Goal: Transaction & Acquisition: Download file/media

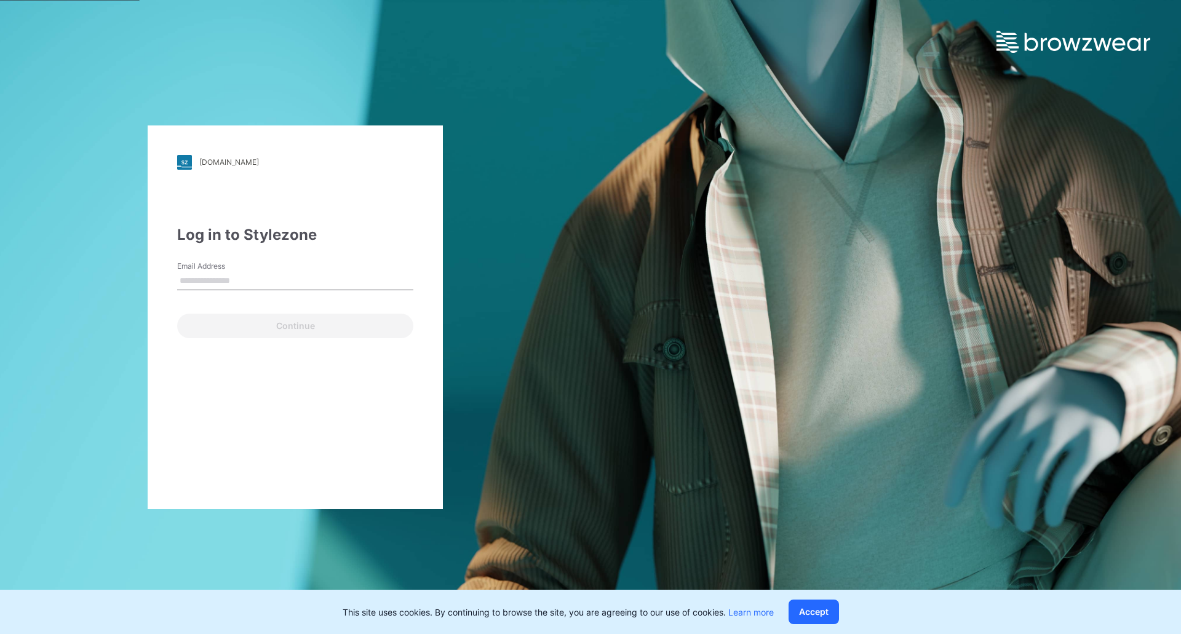
click at [250, 284] on input "Email Address" at bounding box center [295, 281] width 236 height 18
drag, startPoint x: 258, startPoint y: 281, endPoint x: 138, endPoint y: 282, distance: 119.3
click at [138, 282] on div "[DOMAIN_NAME] Loading... Log in to Stylezone Email Address *** Continue" at bounding box center [295, 317] width 590 height 634
type input "**********"
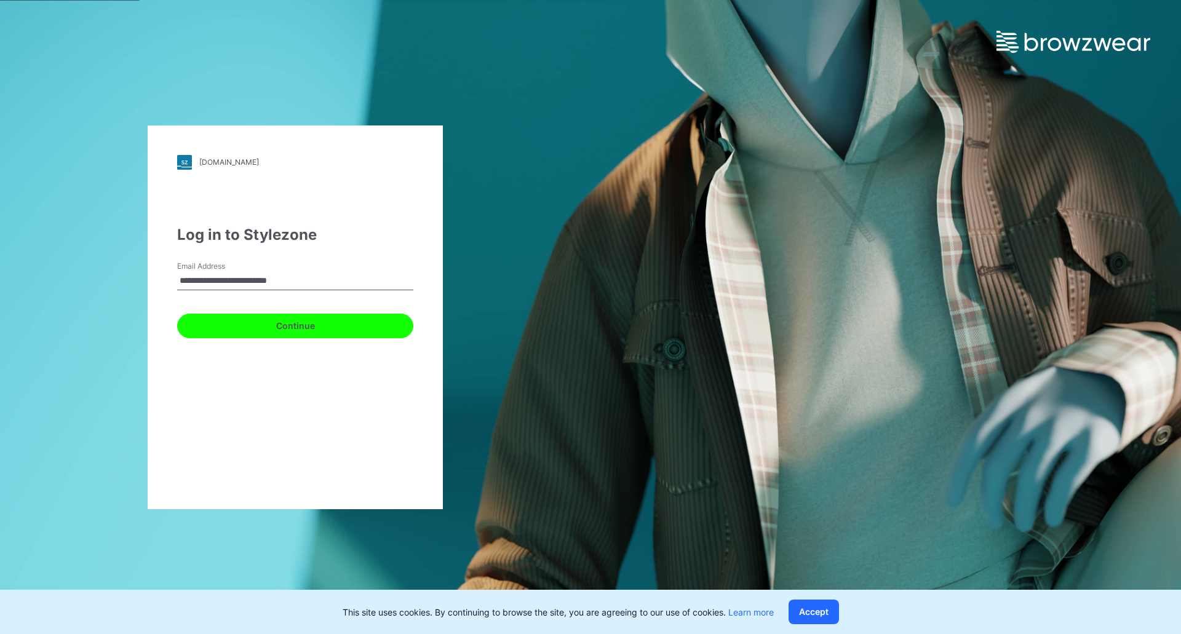
click at [269, 328] on button "Continue" at bounding box center [295, 326] width 236 height 25
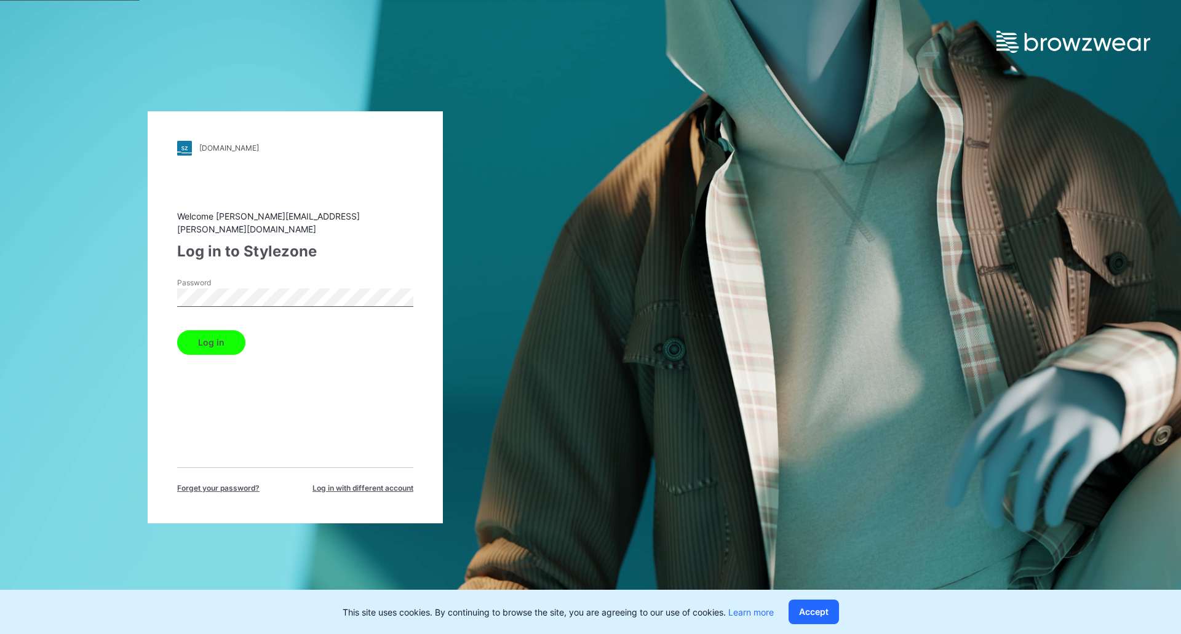
click at [226, 333] on button "Log in" at bounding box center [211, 342] width 68 height 25
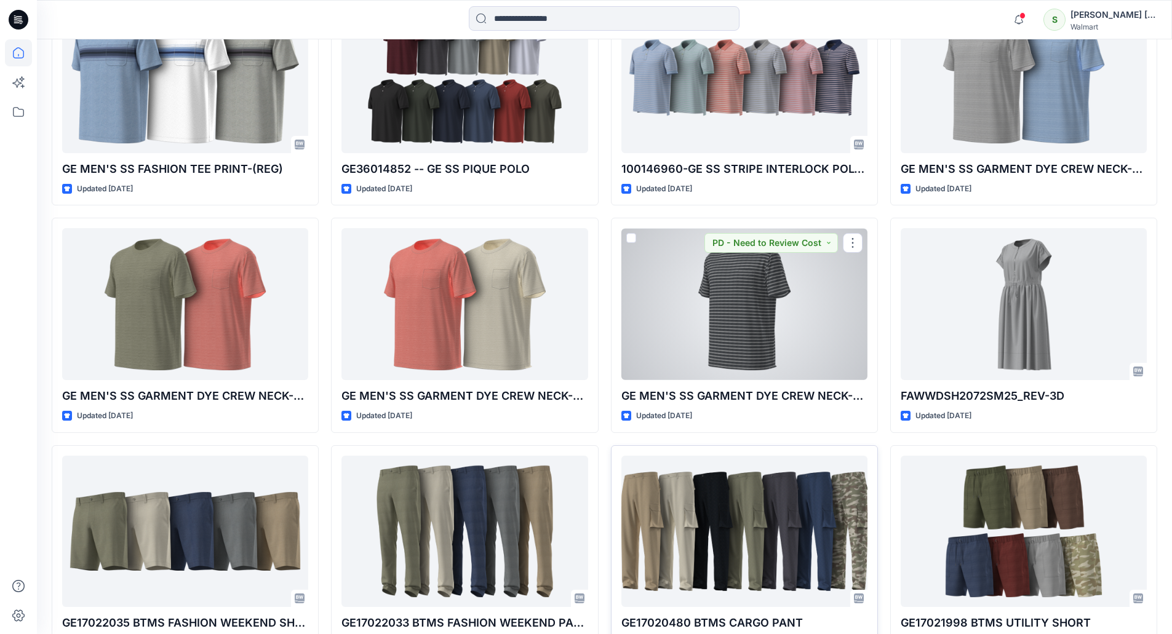
scroll to position [3050, 0]
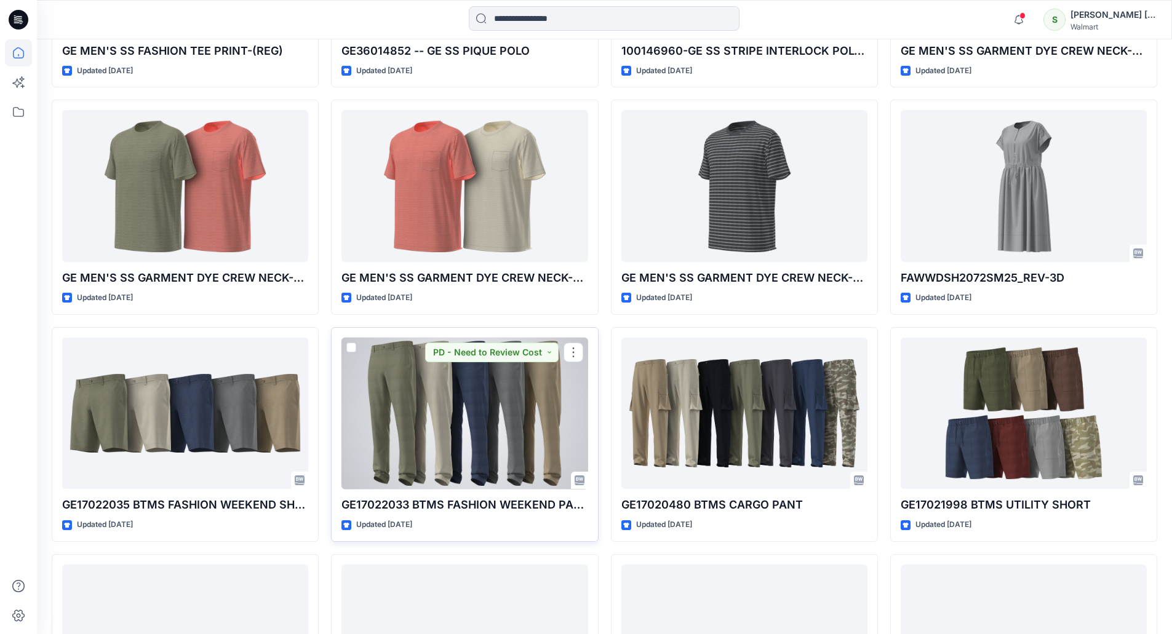
click at [510, 395] on div at bounding box center [464, 414] width 246 height 152
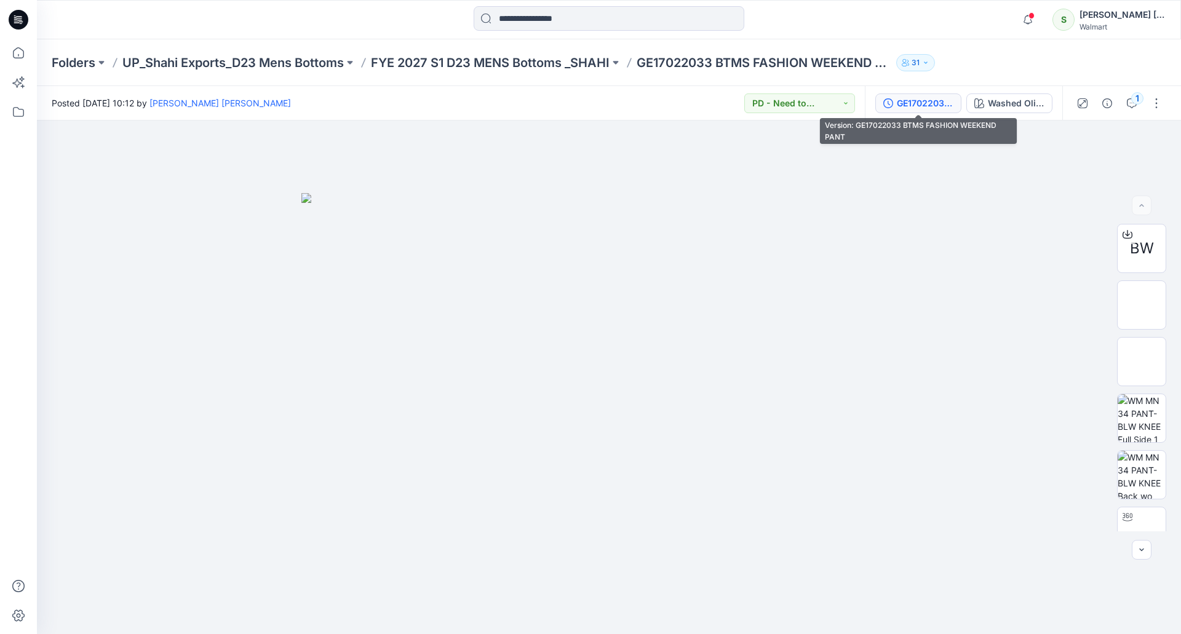
click at [942, 104] on div "GE17022033 BTMS FASHION WEEKEND PANT" at bounding box center [925, 104] width 57 height 14
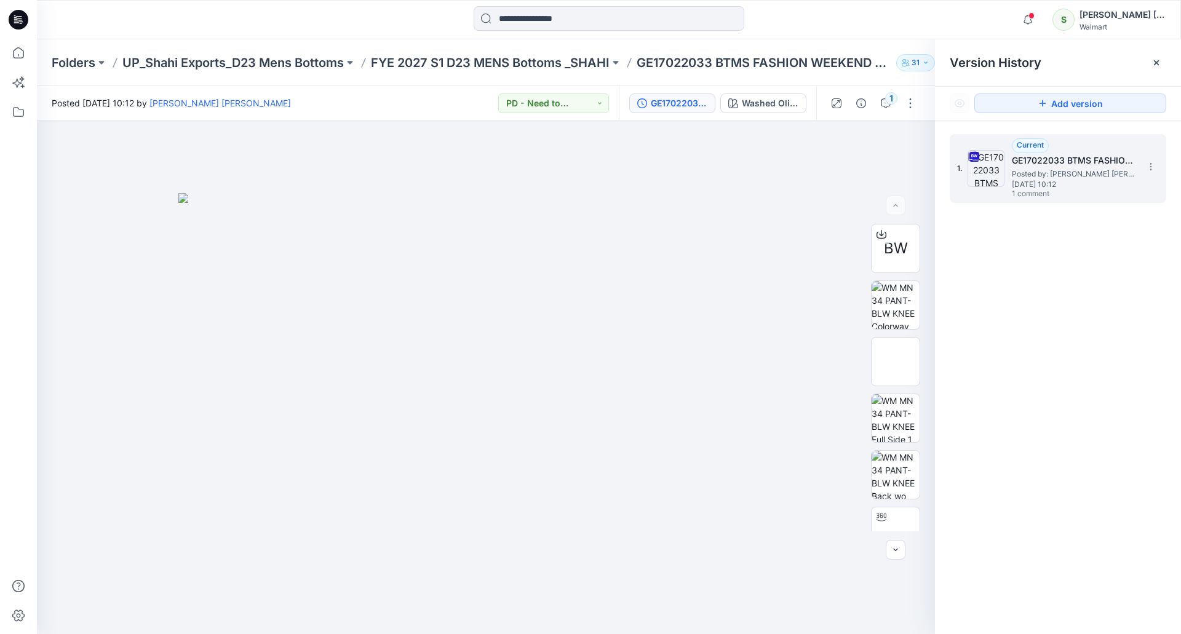
click at [1080, 188] on span "[DATE] 10:12" at bounding box center [1073, 184] width 123 height 9
click at [884, 97] on button "1" at bounding box center [886, 103] width 20 height 20
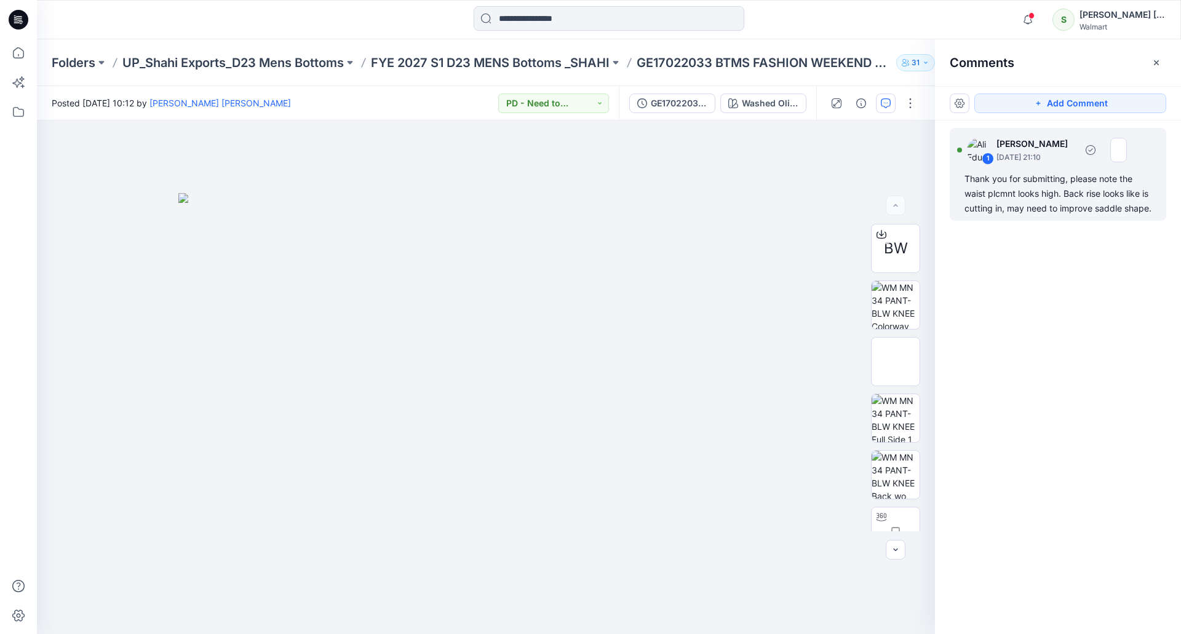
click at [974, 145] on img at bounding box center [979, 150] width 25 height 25
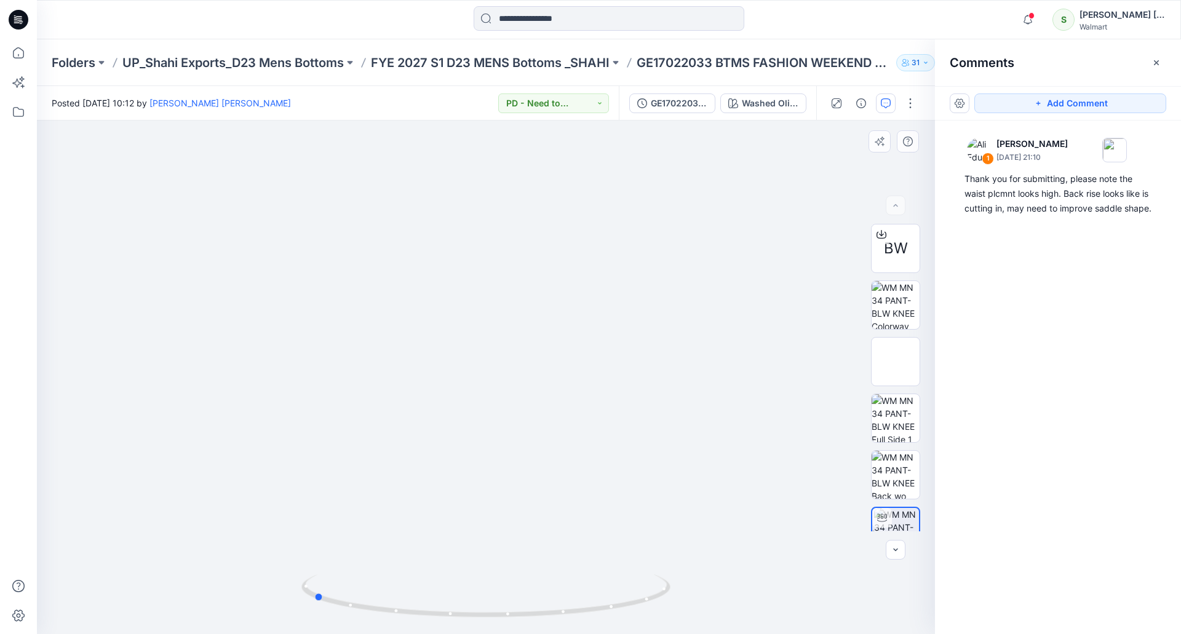
drag, startPoint x: 612, startPoint y: 369, endPoint x: 795, endPoint y: 406, distance: 186.4
click at [801, 407] on div at bounding box center [486, 378] width 898 height 514
click at [726, 232] on img at bounding box center [486, 247] width 1035 height 774
drag, startPoint x: 643, startPoint y: 261, endPoint x: 617, endPoint y: 269, distance: 26.6
click at [462, 302] on img at bounding box center [417, 285] width 1035 height 697
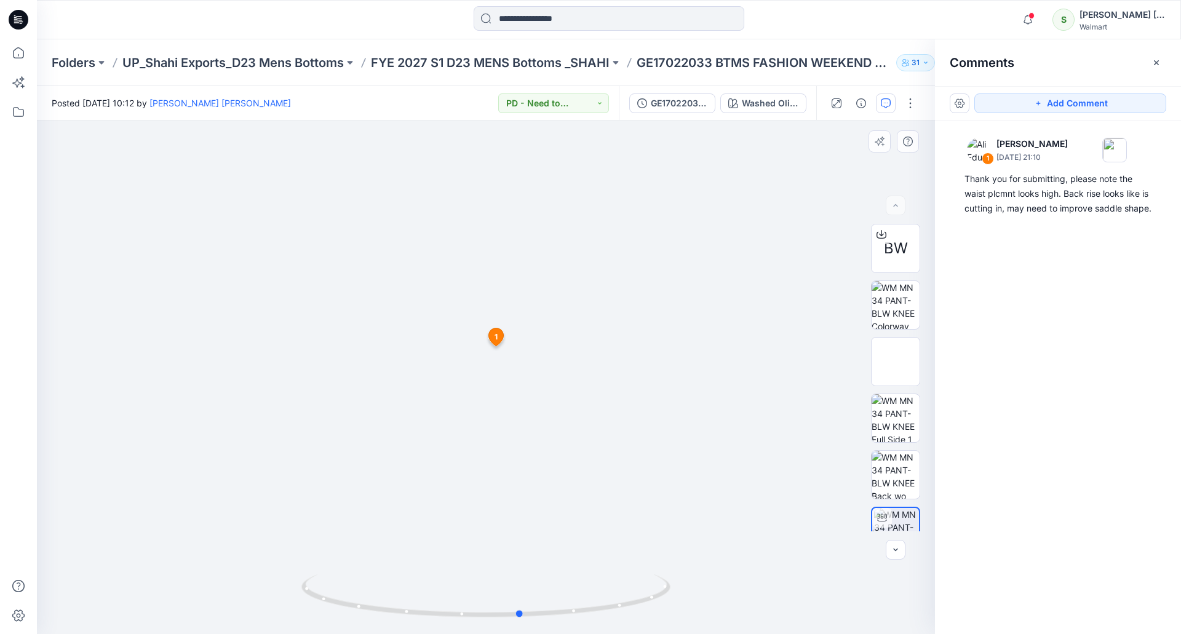
drag, startPoint x: 521, startPoint y: 475, endPoint x: 378, endPoint y: 462, distance: 143.9
drag, startPoint x: 378, startPoint y: 462, endPoint x: 780, endPoint y: 306, distance: 431.5
click at [780, 306] on div at bounding box center [486, 378] width 898 height 514
click at [15, 22] on icon at bounding box center [19, 20] width 20 height 20
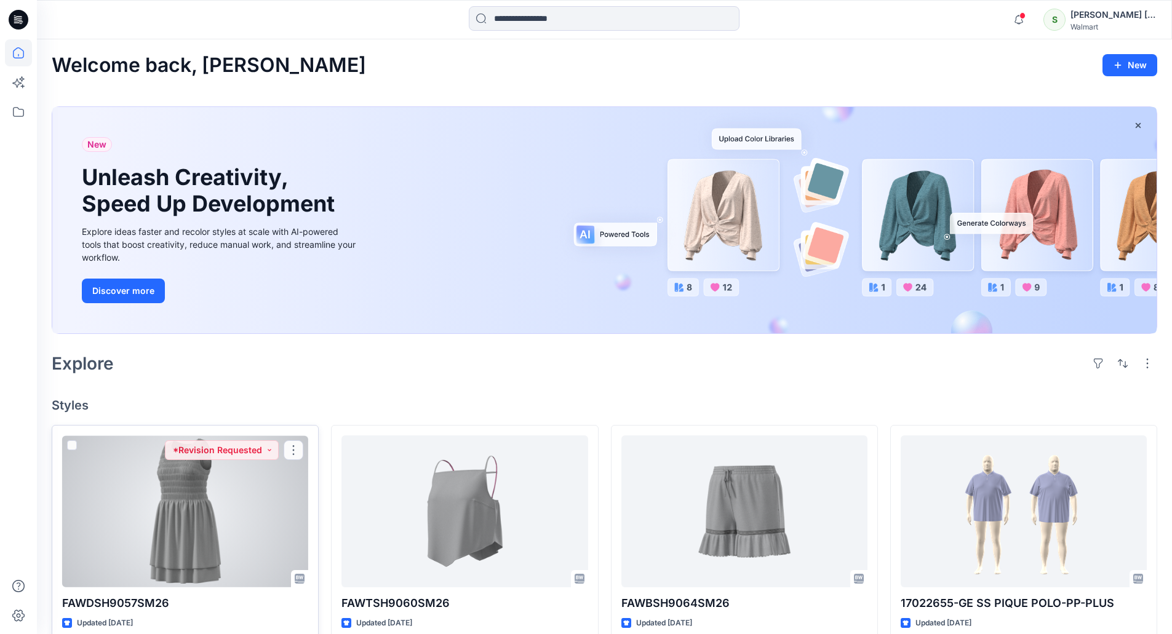
click at [244, 486] on div at bounding box center [185, 511] width 246 height 152
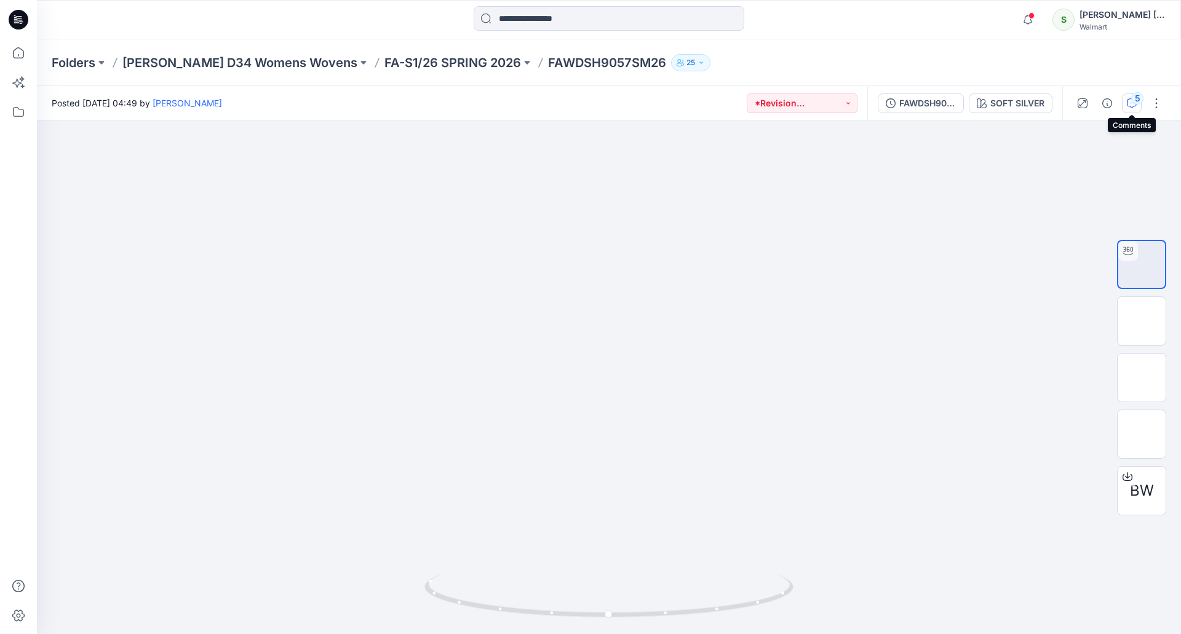
click at [1135, 101] on div "5" at bounding box center [1137, 98] width 12 height 12
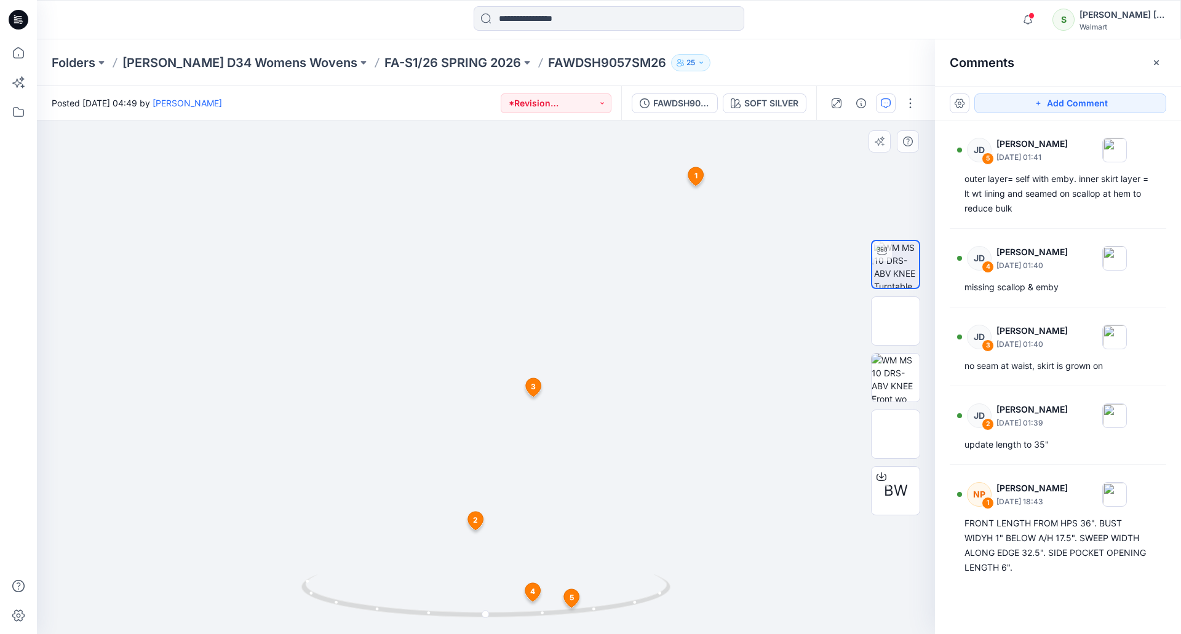
drag, startPoint x: 623, startPoint y: 213, endPoint x: 621, endPoint y: 341, distance: 127.9
drag, startPoint x: 692, startPoint y: 371, endPoint x: 662, endPoint y: 405, distance: 45.3
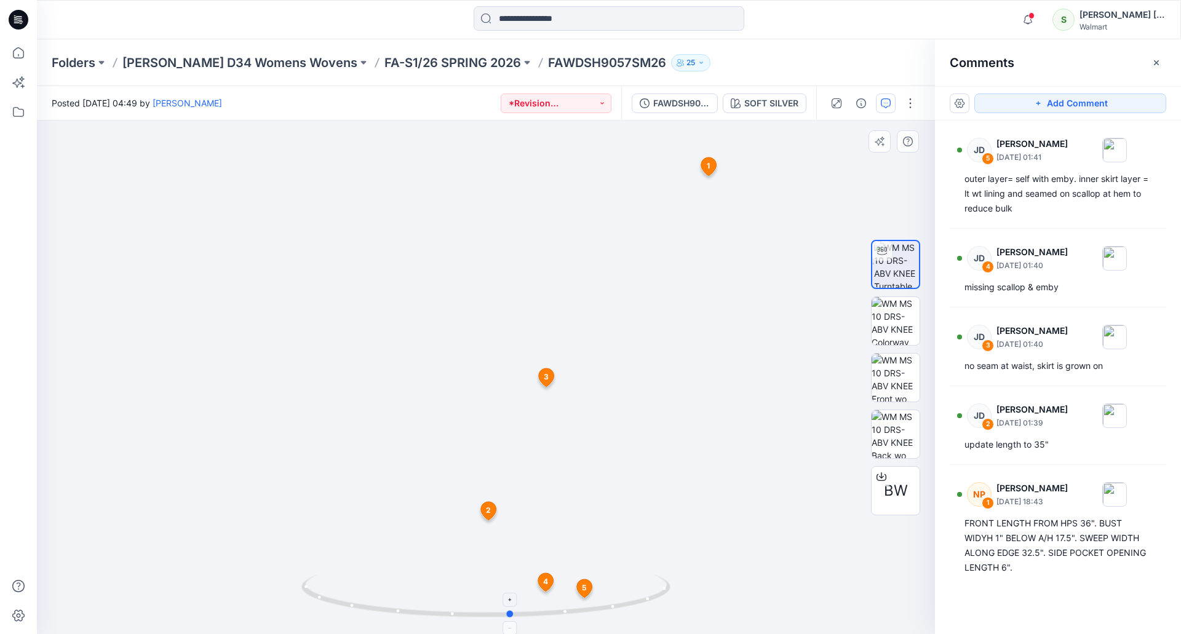
drag, startPoint x: 491, startPoint y: 615, endPoint x: 516, endPoint y: 617, distance: 25.3
click at [516, 617] on icon at bounding box center [487, 597] width 372 height 46
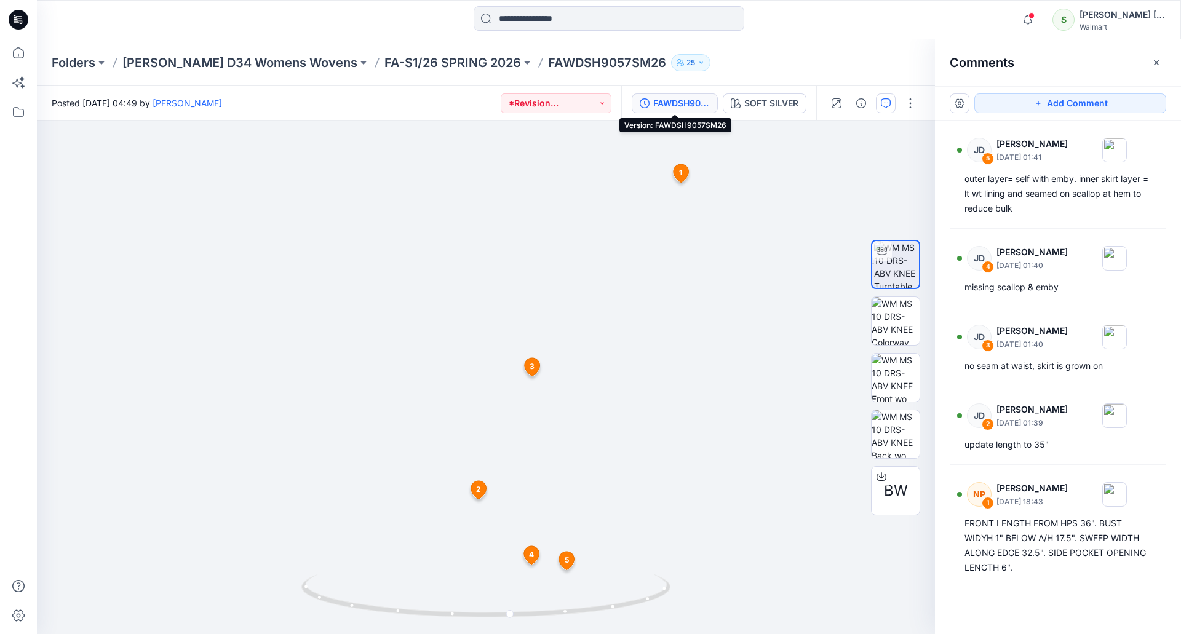
click at [687, 106] on div "FAWDSH9057SM26" at bounding box center [681, 104] width 57 height 14
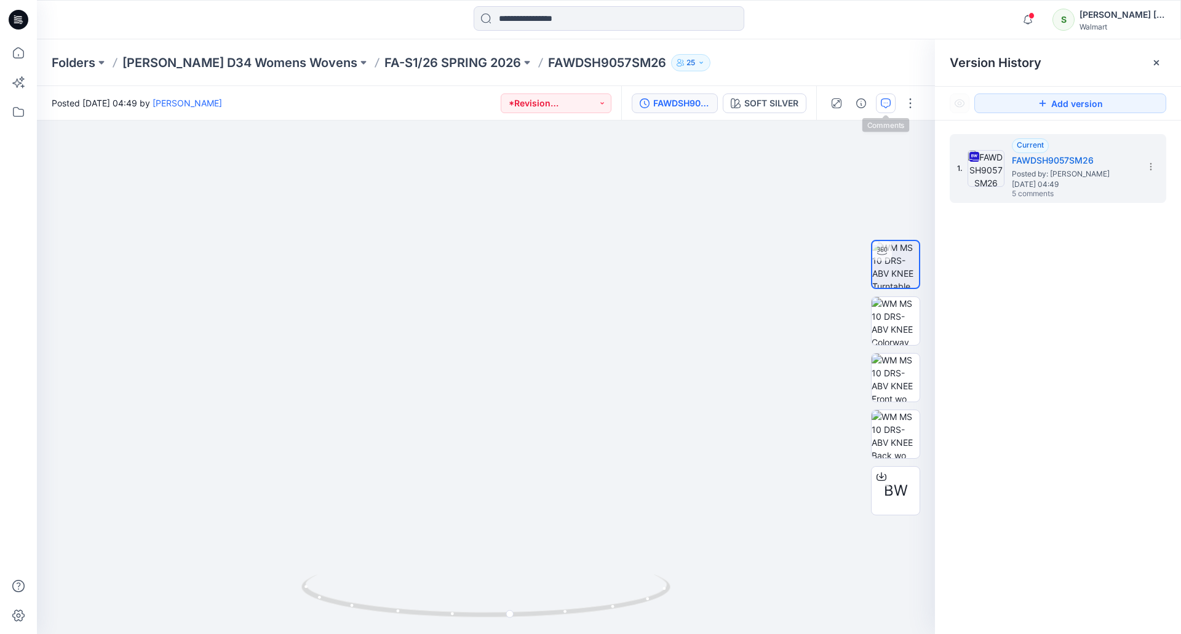
click at [887, 102] on icon "button" at bounding box center [886, 103] width 10 height 10
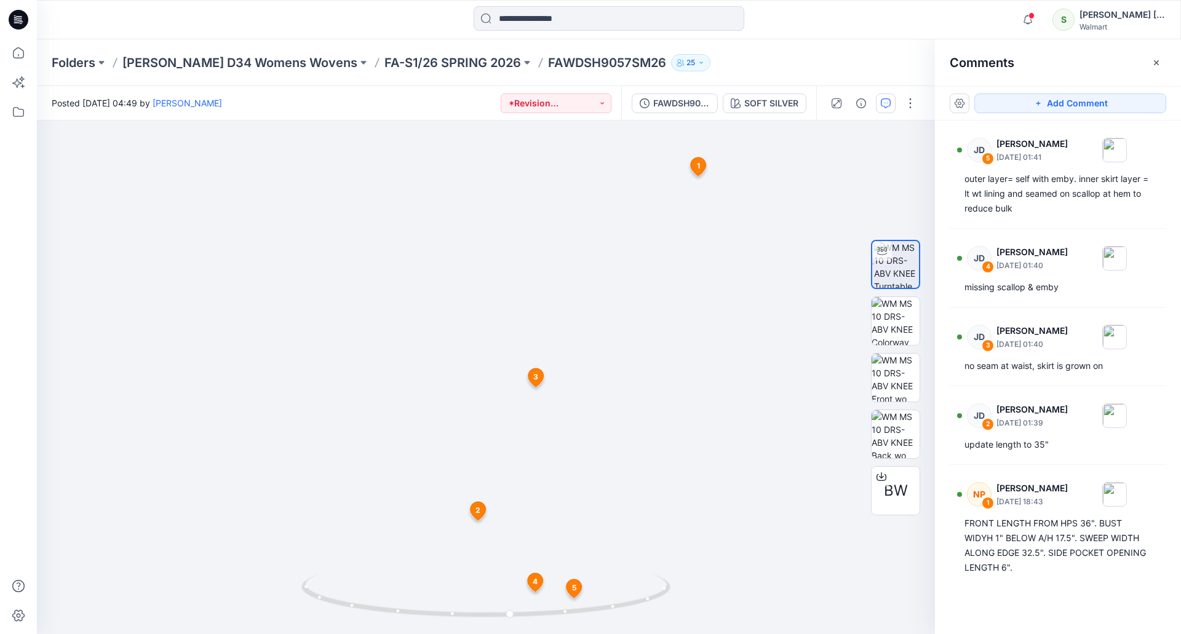
click at [15, 18] on icon at bounding box center [15, 17] width 2 height 1
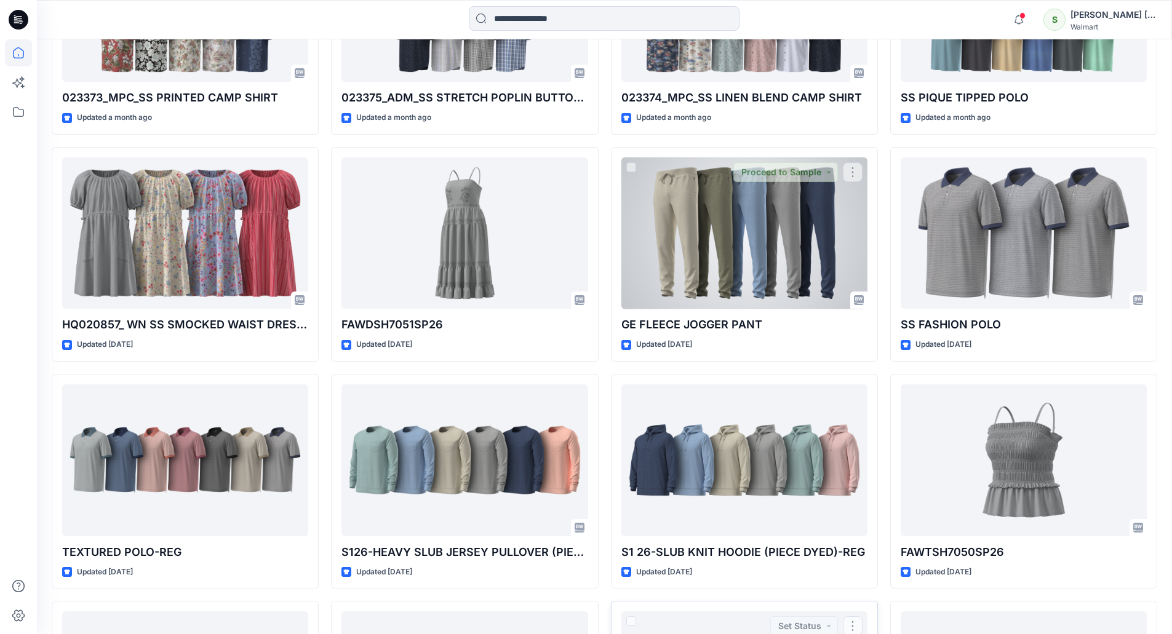
scroll to position [959, 0]
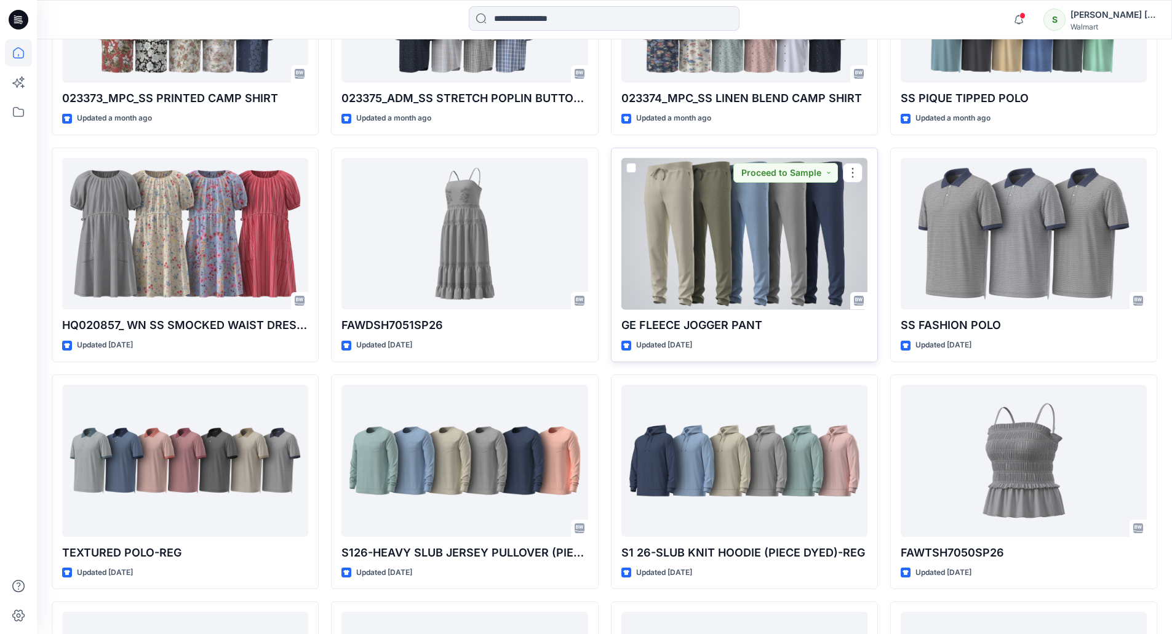
click at [753, 243] on div at bounding box center [744, 234] width 246 height 152
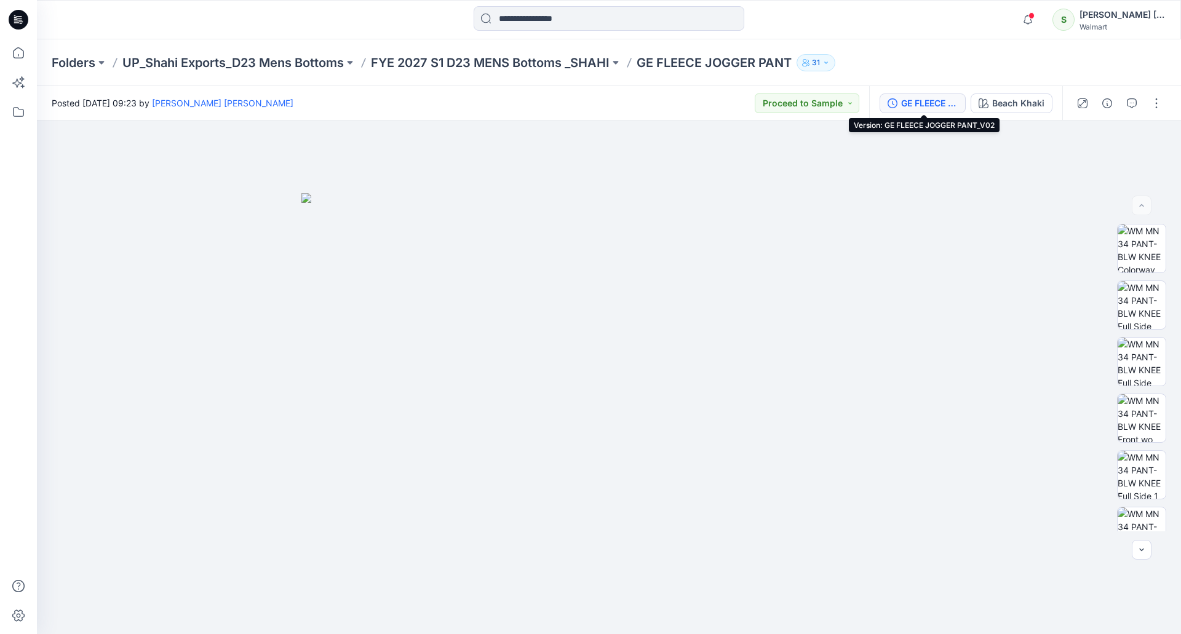
click at [926, 98] on div "GE FLEECE JOGGER PANT_V02" at bounding box center [929, 104] width 57 height 14
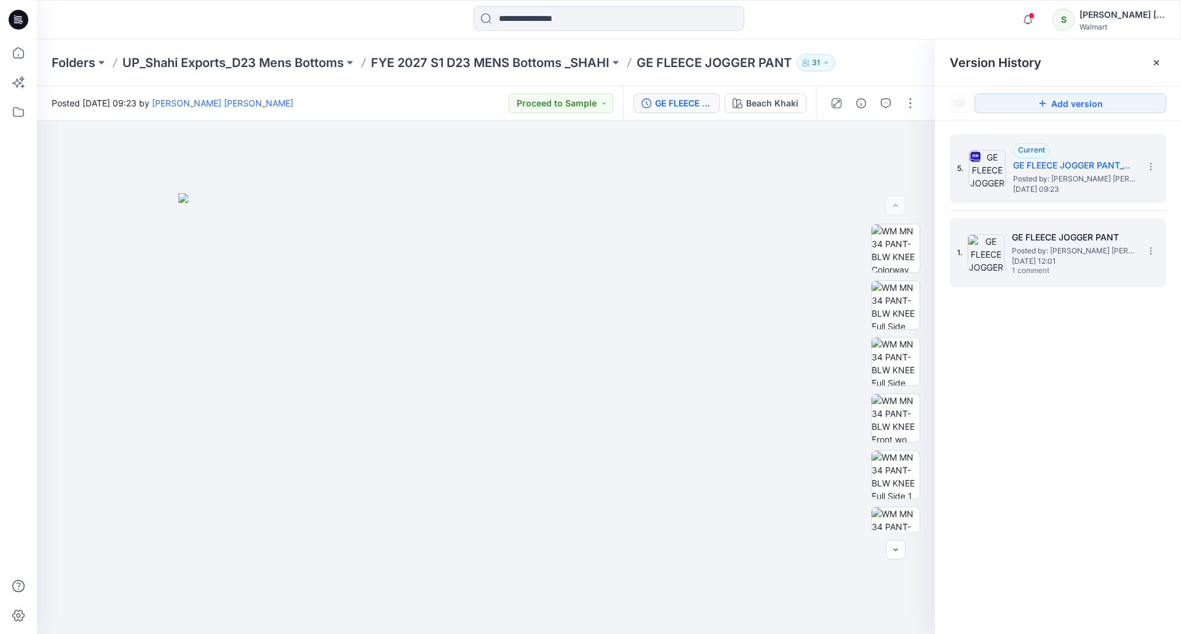
click at [1058, 252] on span "Posted by: [PERSON_NAME] ​[PERSON_NAME]" at bounding box center [1073, 251] width 123 height 12
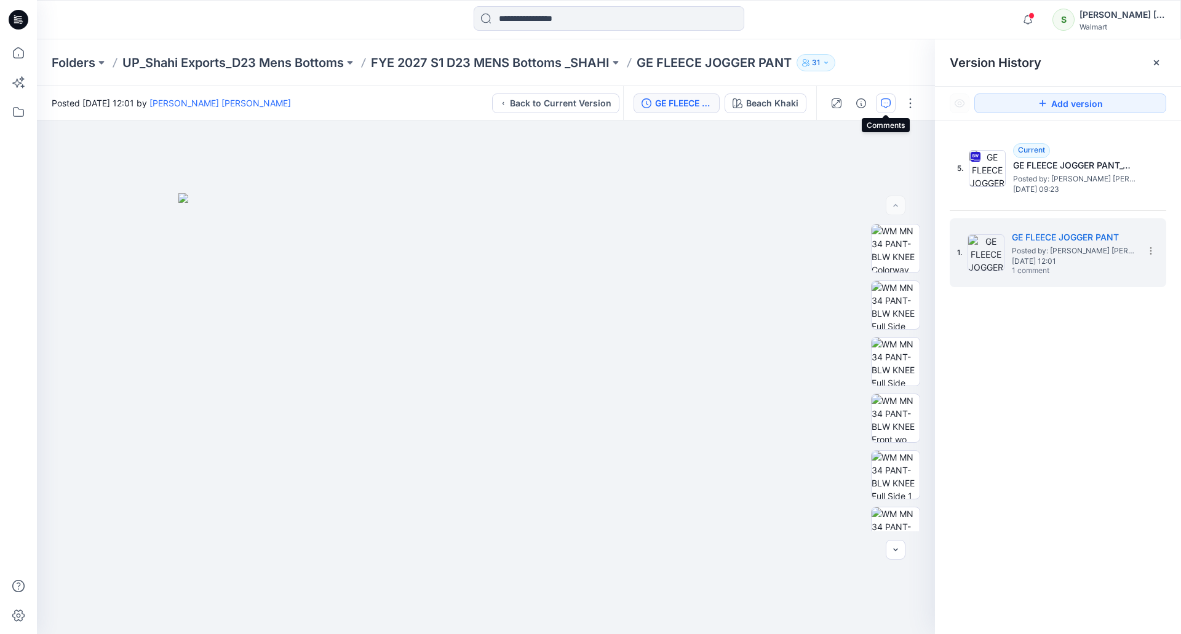
click at [883, 94] on button "button" at bounding box center [886, 103] width 20 height 20
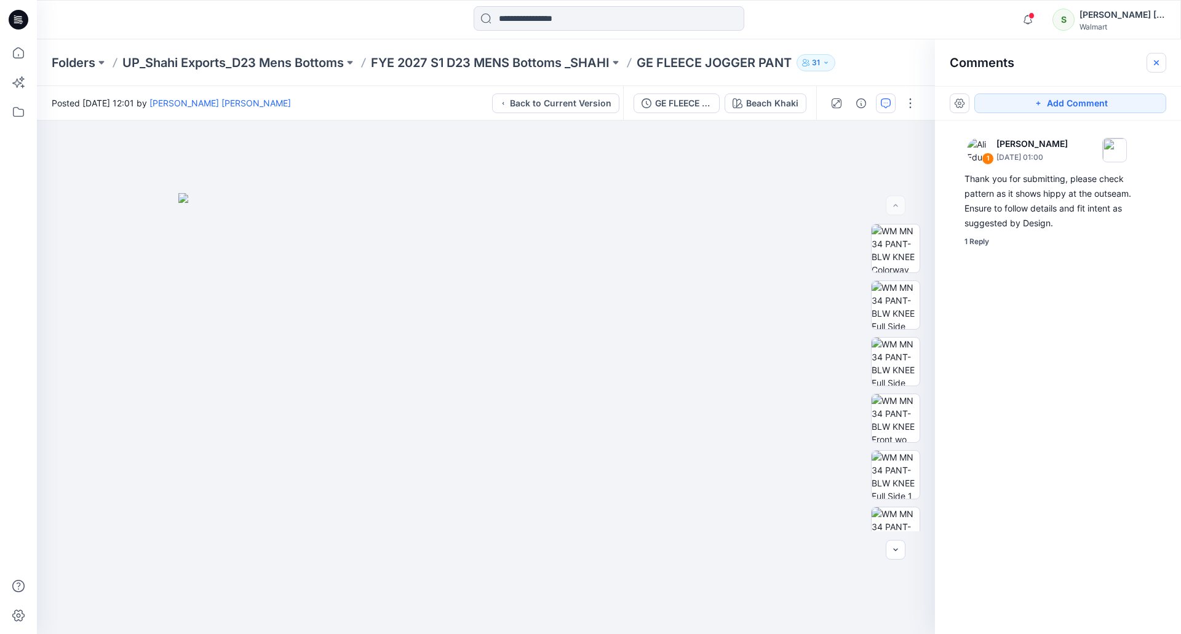
click at [1153, 69] on button "button" at bounding box center [1156, 63] width 20 height 20
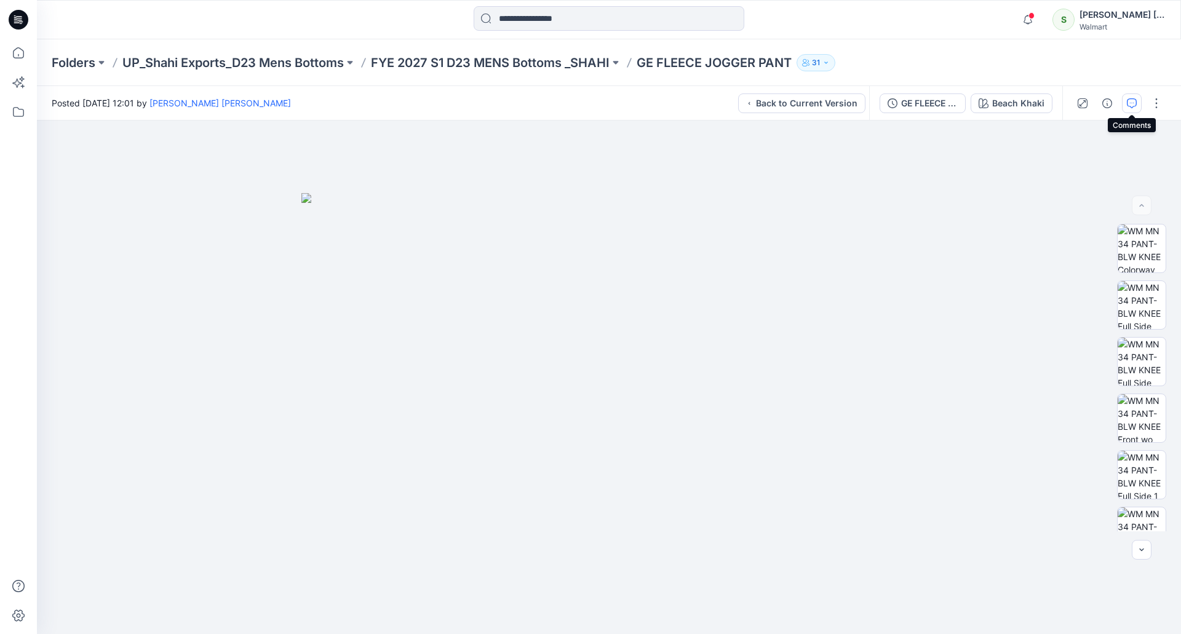
click at [1134, 103] on icon "button" at bounding box center [1132, 103] width 10 height 10
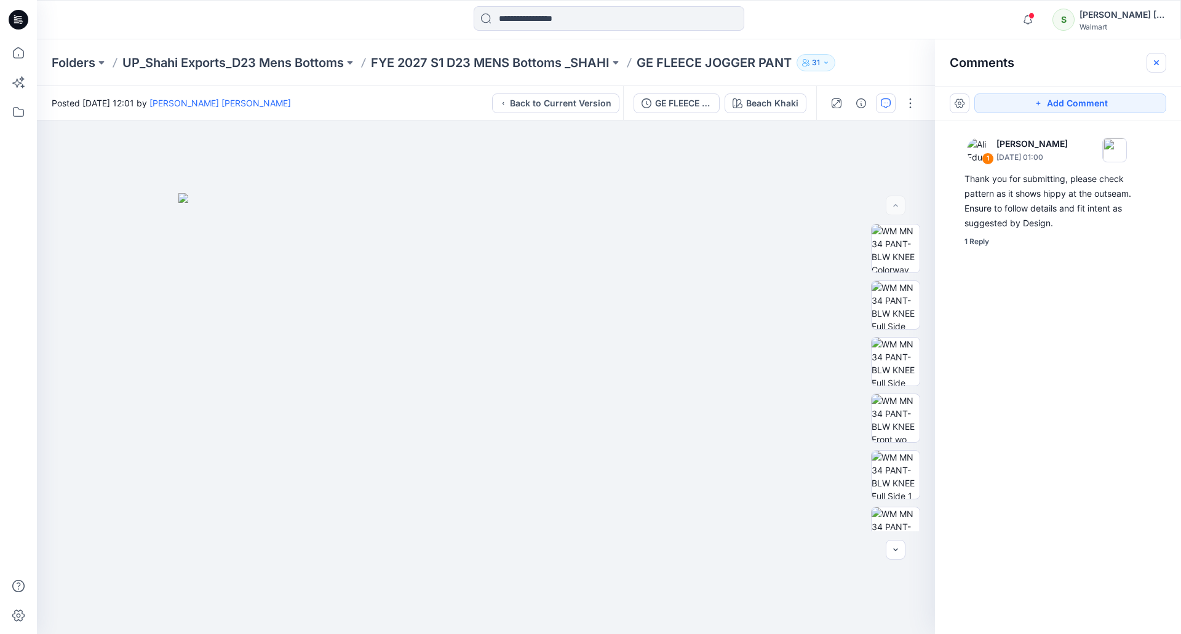
click at [1159, 65] on icon "button" at bounding box center [1156, 63] width 10 height 10
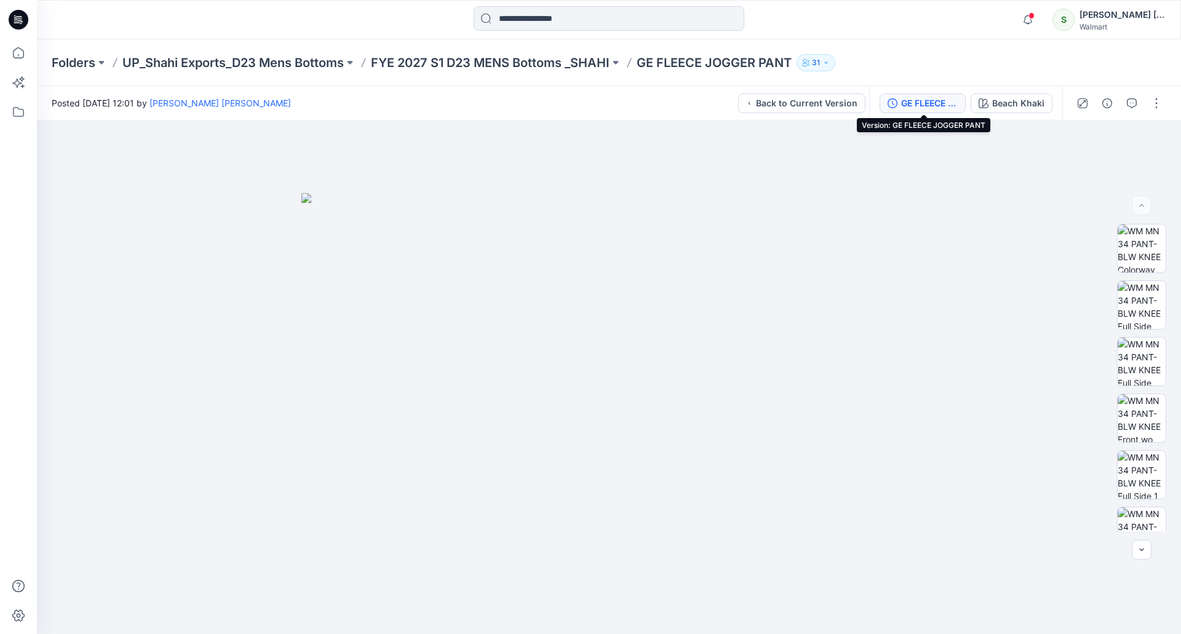
click at [918, 103] on div "GE FLEECE JOGGER PANT" at bounding box center [929, 104] width 57 height 14
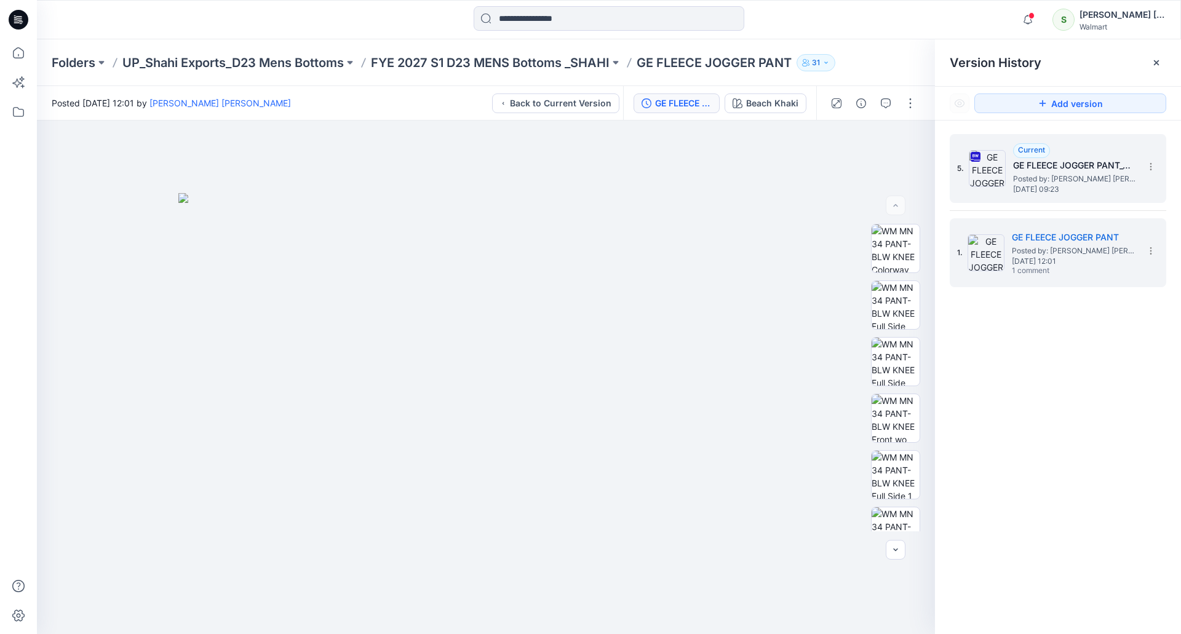
click at [1079, 179] on span "Posted by: [PERSON_NAME] ​[PERSON_NAME]" at bounding box center [1074, 179] width 123 height 12
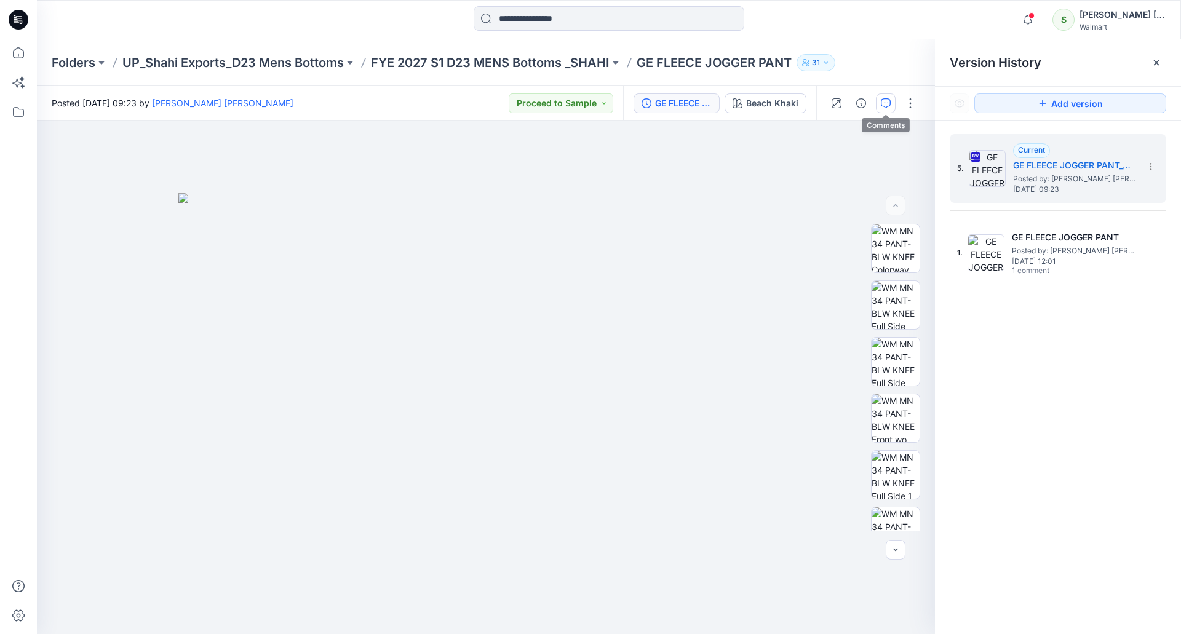
click at [881, 104] on icon "button" at bounding box center [886, 103] width 10 height 10
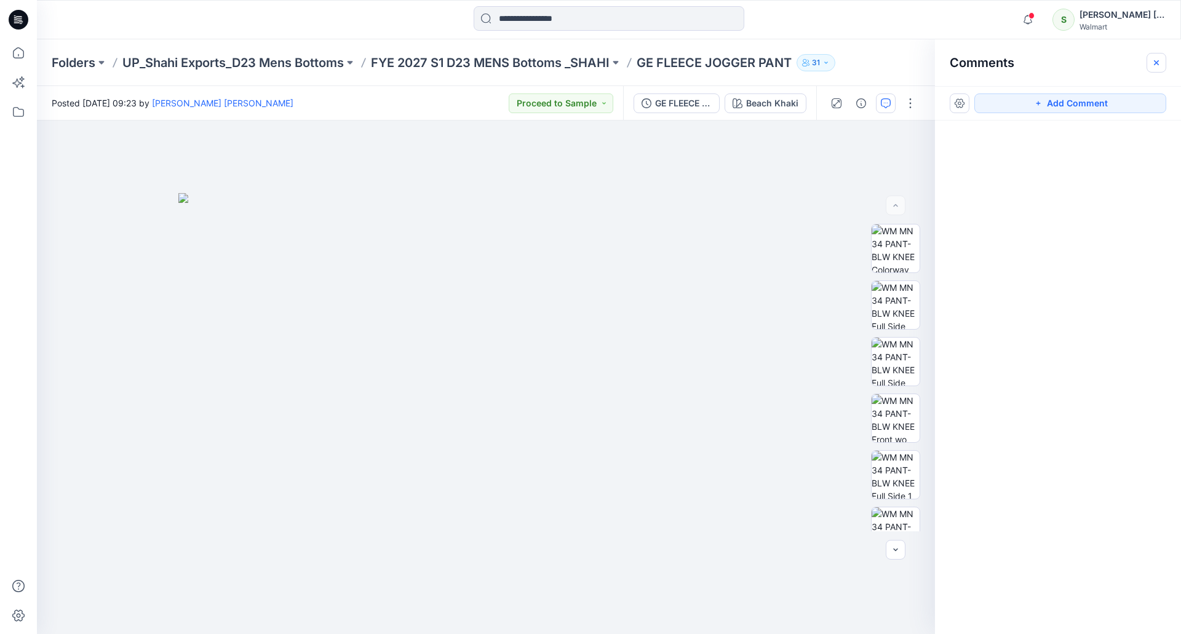
click at [1156, 60] on icon "button" at bounding box center [1156, 63] width 10 height 10
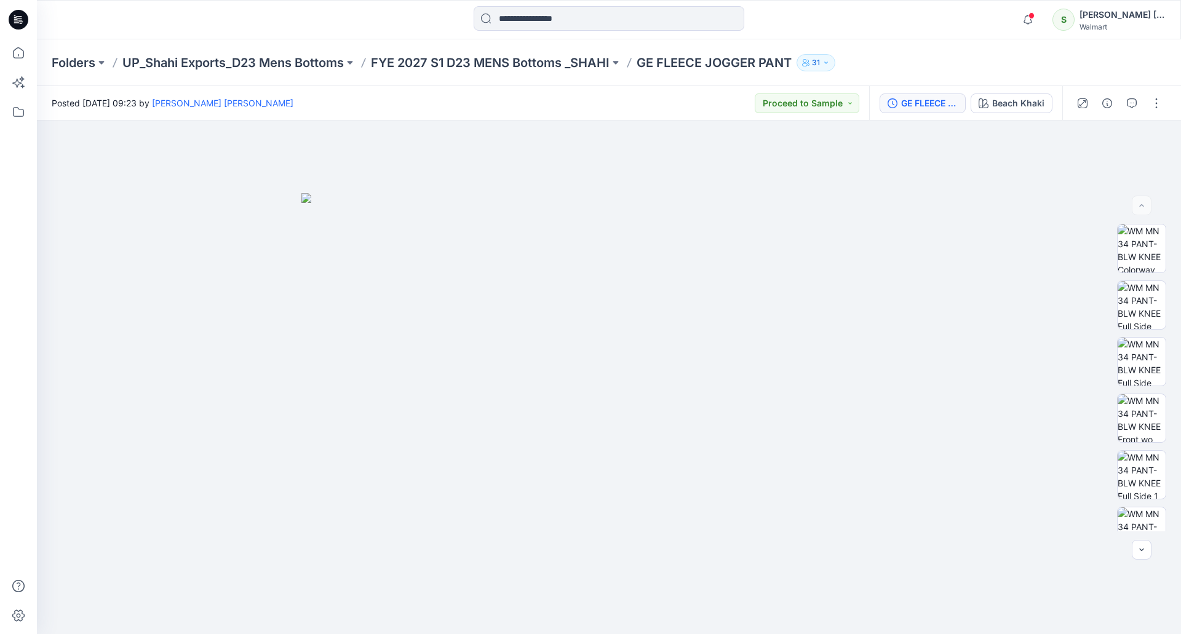
click at [934, 103] on div "GE FLEECE JOGGER PANT_V02" at bounding box center [929, 104] width 57 height 14
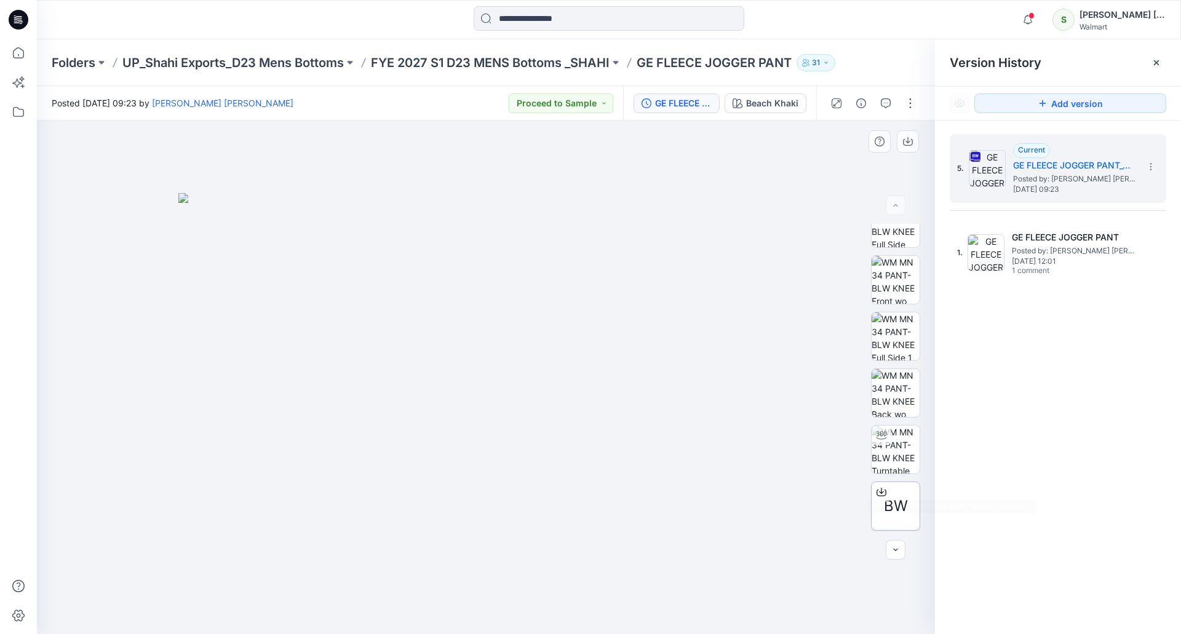
scroll to position [194, 0]
click at [881, 431] on icon at bounding box center [881, 436] width 10 height 10
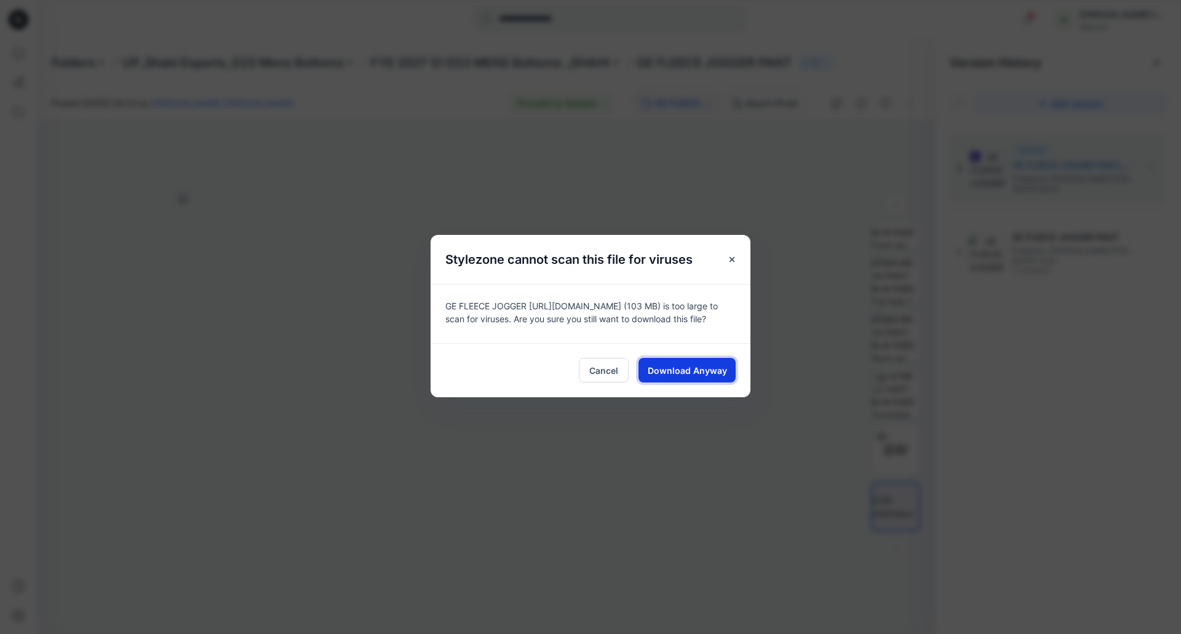
click at [674, 367] on span "Download Anyway" at bounding box center [687, 370] width 79 height 13
